Goal: Complete application form

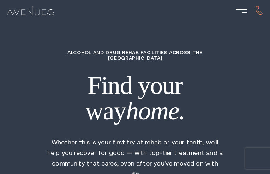
type input "NvlAglNbHAHF"
type input "geSUaLXSEdUksbn"
type input "MxEiYsiPNVG"
type input "ahhELhzTca"
type input "KZYqAhXtYQV"
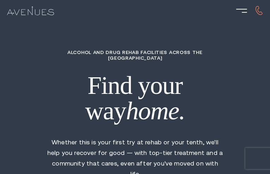
type input "3329768228"
type input "[EMAIL_ADDRESS][DOMAIN_NAME]"
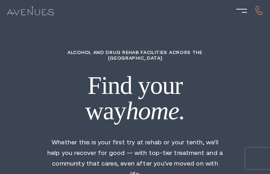
type input "nfTZMjqMHLqZ"
type input "7070266793"
type input "[EMAIL_ADDRESS][DOMAIN_NAME]"
type input "KyLgVWmjZq"
radio input "true"
